Goal: Task Accomplishment & Management: Complete application form

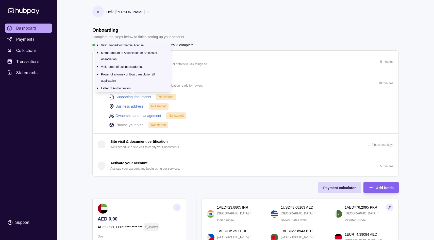
click at [130, 97] on link "Supporting documents" at bounding box center [133, 97] width 36 height 6
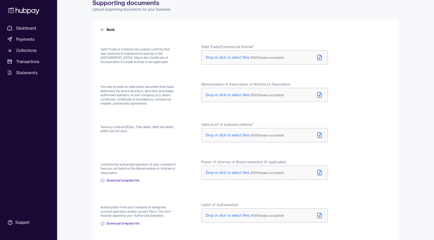
scroll to position [25, 0]
click at [217, 96] on span "Drop or click to select files (PDF/Images accepted)" at bounding box center [244, 96] width 78 height 5
click at [238, 95] on span "Drop or click to select files (PDF/Images accepted)" at bounding box center [244, 96] width 78 height 5
click at [240, 60] on span "Drop or click to select files (PDF/Images accepted)" at bounding box center [244, 59] width 78 height 5
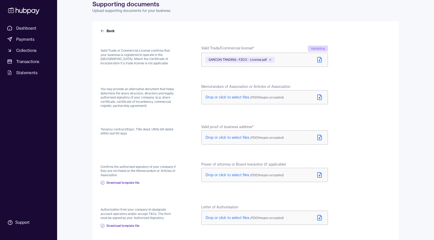
click at [239, 98] on span "Drop or click to select files (PDF/Images accepted)" at bounding box center [244, 97] width 78 height 5
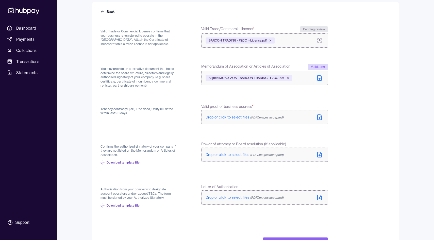
scroll to position [43, 0]
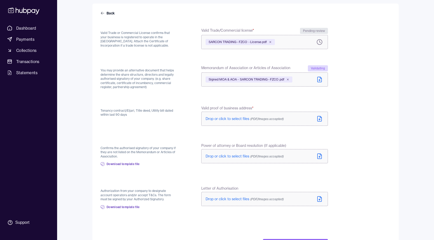
click at [235, 118] on span "Drop or click to select files (PDF/Images accepted)" at bounding box center [244, 119] width 78 height 5
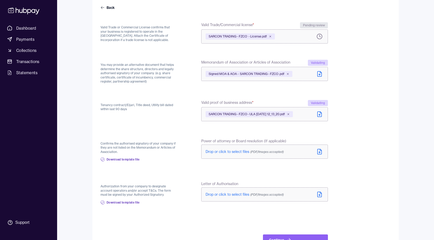
scroll to position [50, 0]
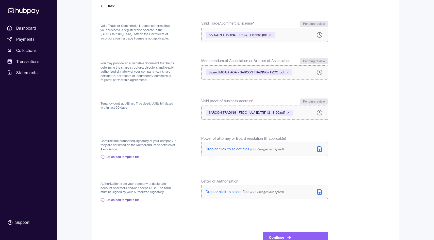
click at [237, 148] on span "Drop or click to select files (PDF/Images accepted)" at bounding box center [244, 149] width 78 height 5
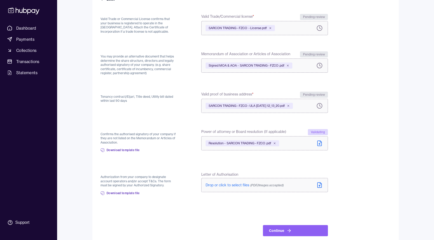
scroll to position [66, 0]
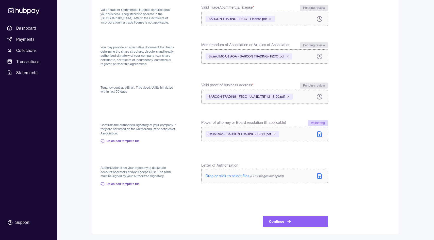
click at [121, 186] on span "Download template file" at bounding box center [123, 184] width 33 height 4
click at [232, 176] on span "Drop or click to select files (PDF/Images accepted)" at bounding box center [244, 176] width 78 height 5
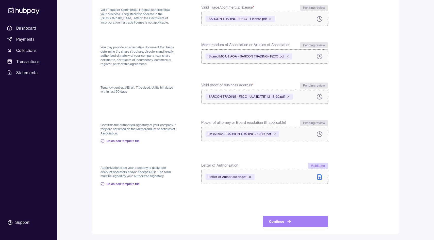
click at [303, 220] on button "Continue" at bounding box center [295, 221] width 65 height 11
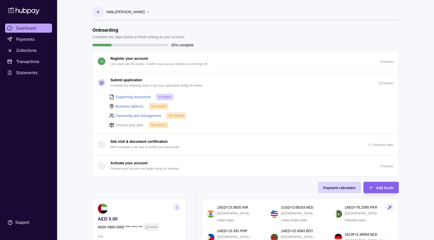
click at [132, 107] on link "Business address" at bounding box center [129, 107] width 28 height 6
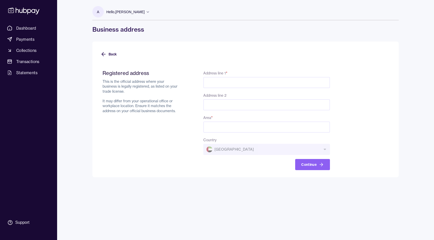
click at [234, 83] on input "Address line 1 *" at bounding box center [266, 82] width 127 height 11
paste input "**********"
type input "**********"
click at [248, 102] on input "Address line 2" at bounding box center [266, 104] width 127 height 11
paste input "**********"
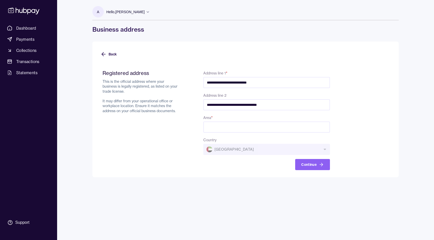
type input "**********"
click at [234, 127] on input "Area *" at bounding box center [266, 127] width 127 height 11
paste input "**********"
type input "**********"
click at [313, 164] on button "Continue" at bounding box center [312, 164] width 35 height 11
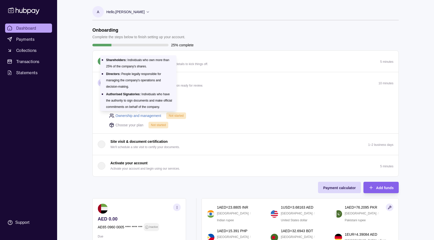
click at [152, 114] on link "Ownership and management" at bounding box center [138, 116] width 46 height 6
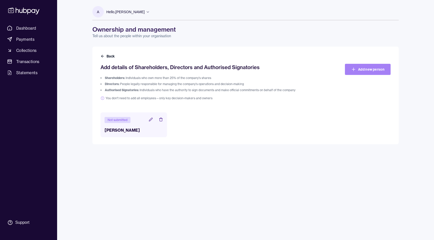
click at [358, 65] on link "Add new person" at bounding box center [368, 69] width 46 height 11
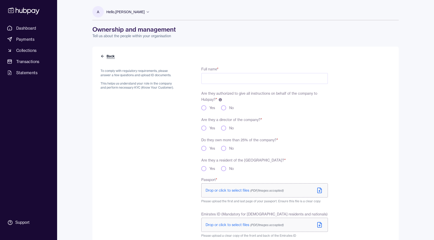
click at [105, 54] on button "Back" at bounding box center [107, 56] width 15 height 5
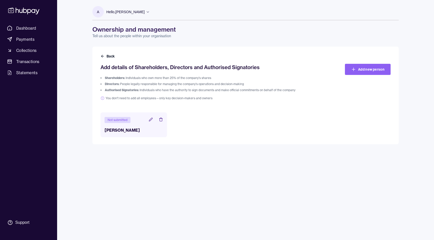
click at [126, 121] on div "Not submitted" at bounding box center [118, 120] width 26 height 6
click at [150, 120] on icon at bounding box center [150, 119] width 3 height 3
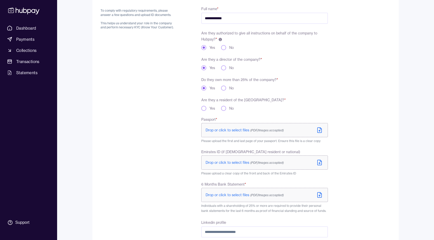
scroll to position [61, 0]
click at [221, 108] on button "No" at bounding box center [223, 107] width 5 height 5
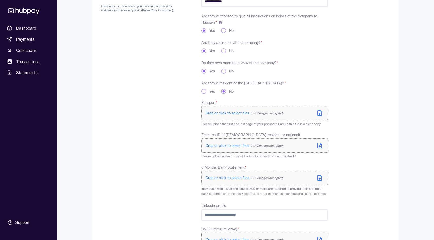
scroll to position [81, 0]
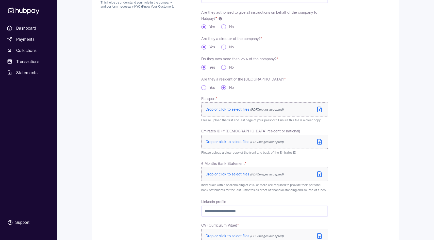
click at [216, 109] on span "Drop or click to select files (PDF/Images accepted)" at bounding box center [244, 109] width 78 height 5
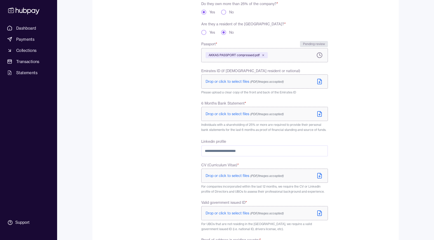
scroll to position [208, 0]
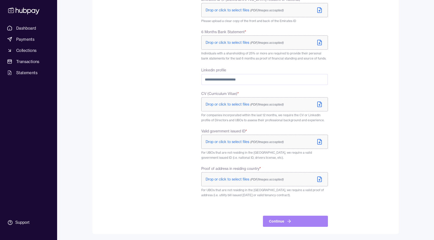
click at [277, 219] on button "Continue" at bounding box center [295, 221] width 65 height 11
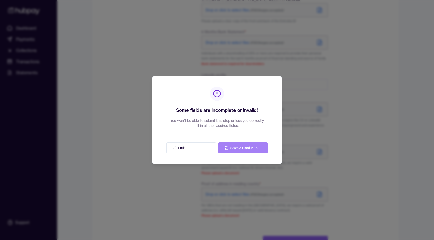
click at [236, 150] on button "Save & Continue" at bounding box center [242, 148] width 49 height 11
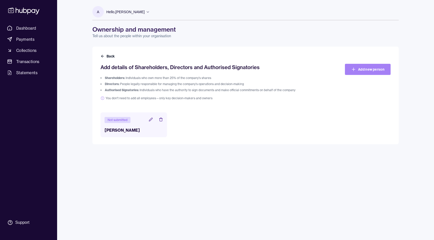
click at [353, 72] on icon at bounding box center [353, 69] width 5 height 5
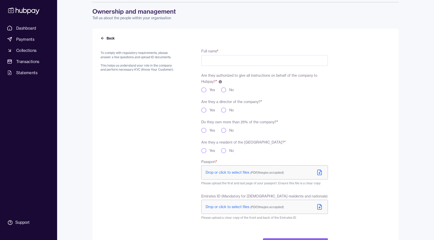
scroll to position [19, 0]
click at [264, 61] on input "Full name *" at bounding box center [264, 60] width 127 height 11
type input "**********"
click at [204, 131] on button "Yes" at bounding box center [203, 130] width 5 height 5
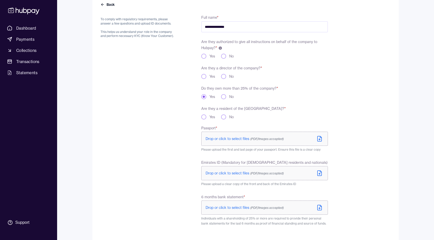
scroll to position [51, 0]
click at [223, 119] on button "No" at bounding box center [223, 117] width 5 height 5
click at [204, 77] on button "Yes" at bounding box center [203, 76] width 5 height 5
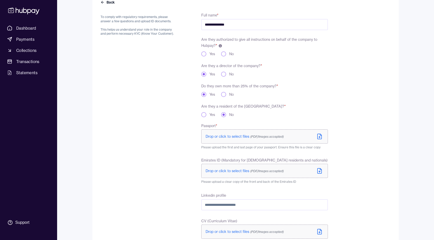
scroll to position [53, 0]
click at [205, 55] on button "Yes" at bounding box center [203, 55] width 5 height 5
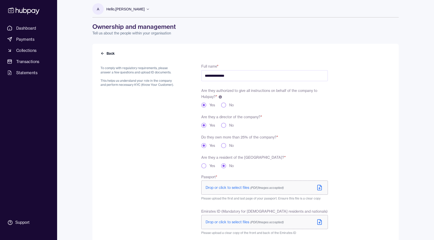
scroll to position [0, 0]
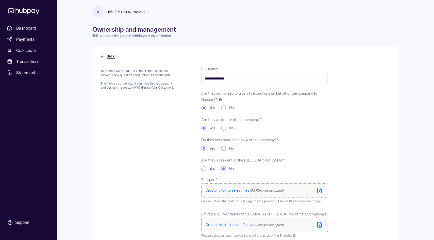
click at [113, 58] on button "Back" at bounding box center [107, 56] width 15 height 5
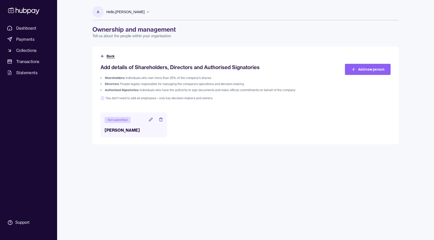
click at [111, 55] on button "Back" at bounding box center [107, 56] width 15 height 5
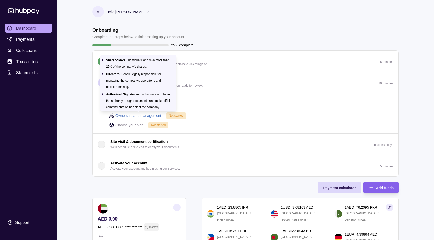
click at [126, 116] on link "Ownership and management" at bounding box center [138, 116] width 46 height 6
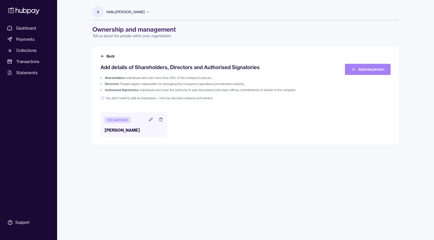
click at [360, 67] on link "Add new person" at bounding box center [368, 69] width 46 height 11
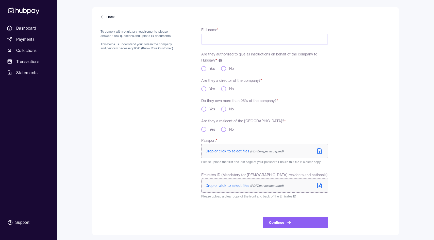
scroll to position [41, 0]
click at [205, 65] on button "Yes" at bounding box center [203, 67] width 5 height 5
click at [204, 86] on button "Yes" at bounding box center [203, 87] width 5 height 5
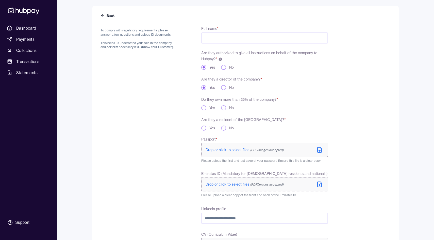
click at [204, 105] on div "Do they own more than 25% of the company? * Yes No" at bounding box center [264, 103] width 127 height 14
click at [203, 110] on button "Yes" at bounding box center [203, 108] width 5 height 5
click at [203, 128] on button "Yes" at bounding box center [203, 128] width 5 height 5
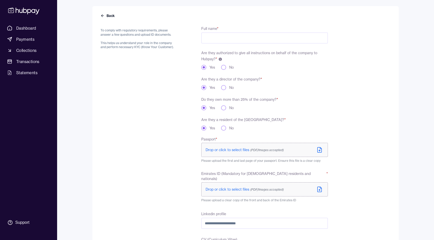
click at [203, 128] on circle "button" at bounding box center [204, 128] width 2 height 2
click at [222, 128] on button "No" at bounding box center [223, 128] width 5 height 5
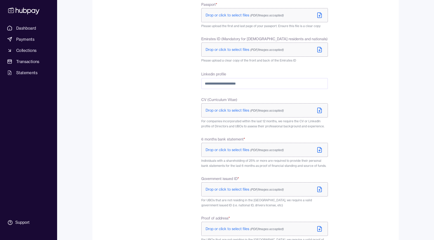
scroll to position [177, 0]
type button "no"
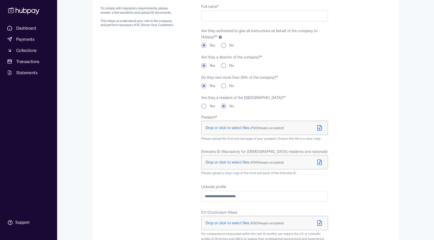
scroll to position [0, 0]
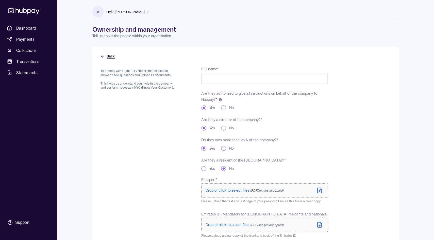
click at [108, 56] on button "Back" at bounding box center [107, 56] width 15 height 5
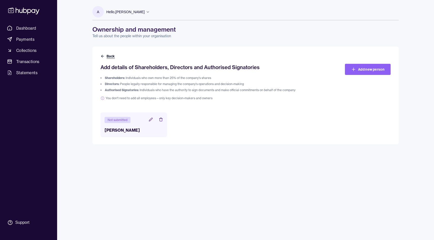
click at [106, 55] on button "Back" at bounding box center [107, 56] width 15 height 5
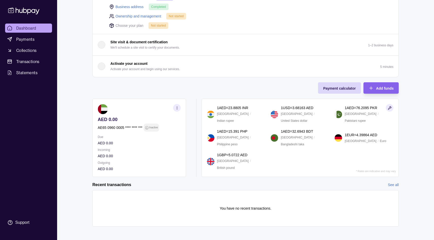
scroll to position [102, 0]
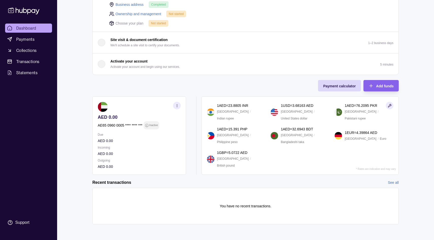
click at [176, 105] on icon "button" at bounding box center [177, 106] width 4 height 4
click at [137, 117] on link "View account details" at bounding box center [123, 119] width 32 height 6
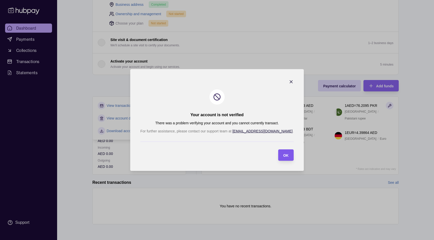
click at [278, 157] on section "OK" at bounding box center [285, 155] width 15 height 11
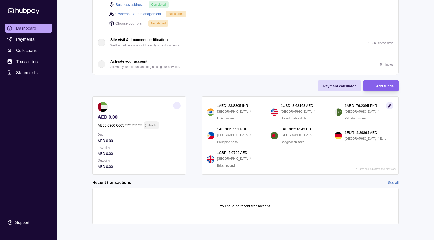
click at [177, 107] on icon "button" at bounding box center [177, 106] width 4 height 4
click at [143, 129] on link "Download account details" at bounding box center [127, 131] width 41 height 6
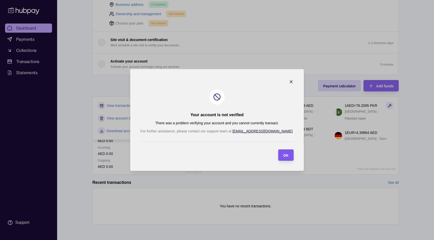
click at [283, 154] on span "OK" at bounding box center [285, 156] width 5 height 4
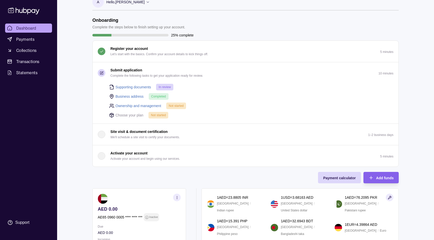
scroll to position [0, 0]
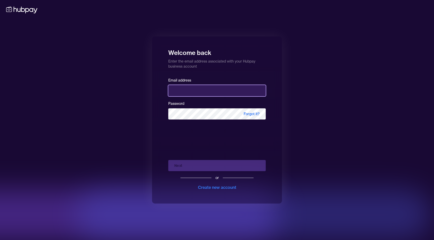
type input "**********"
click at [190, 169] on div "Next or Create new account" at bounding box center [216, 173] width 97 height 34
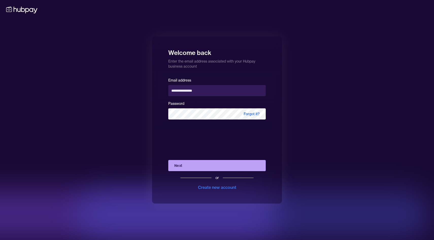
click at [190, 169] on button "Next" at bounding box center [216, 165] width 97 height 11
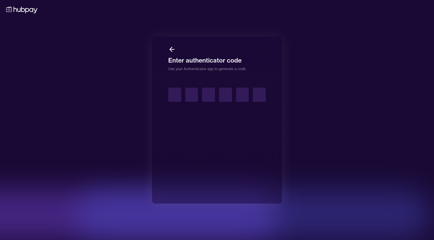
type input "*"
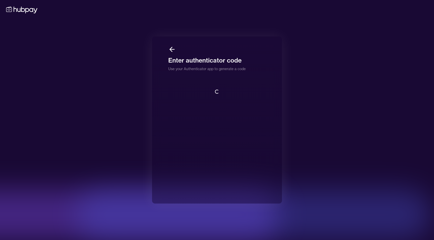
scroll to position [1, 0]
